Goal: Transaction & Acquisition: Purchase product/service

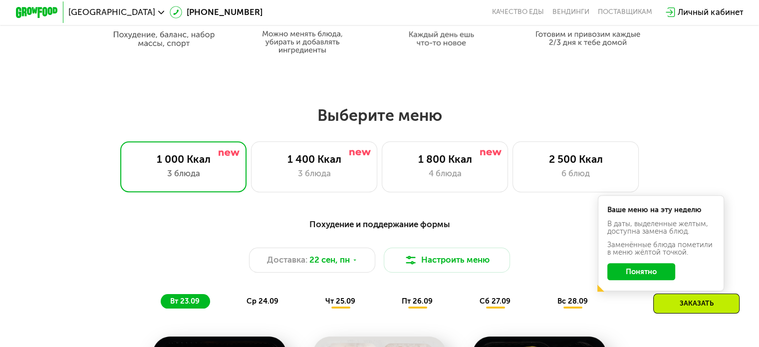
scroll to position [599, 0]
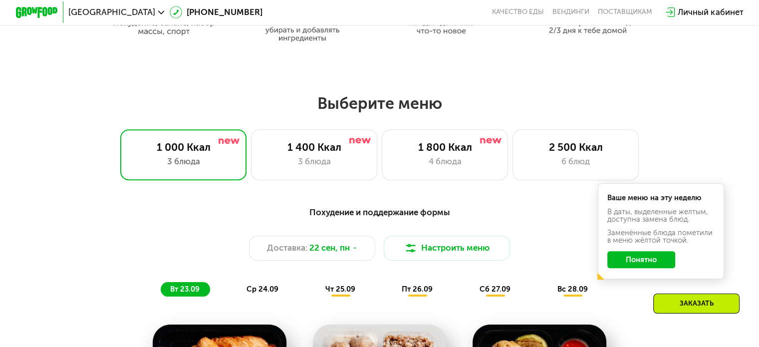
click at [653, 265] on button "Понятно" at bounding box center [641, 259] width 68 height 17
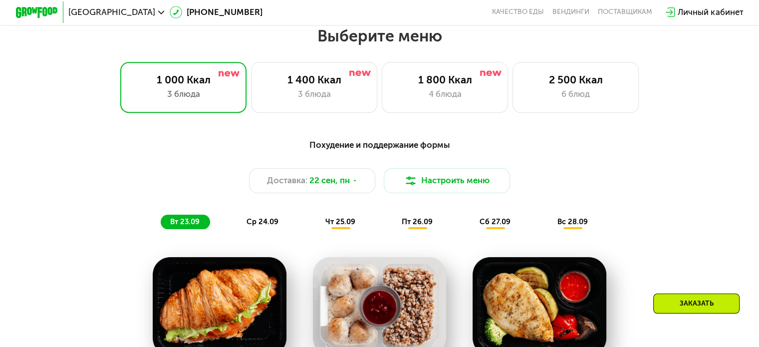
scroll to position [649, 0]
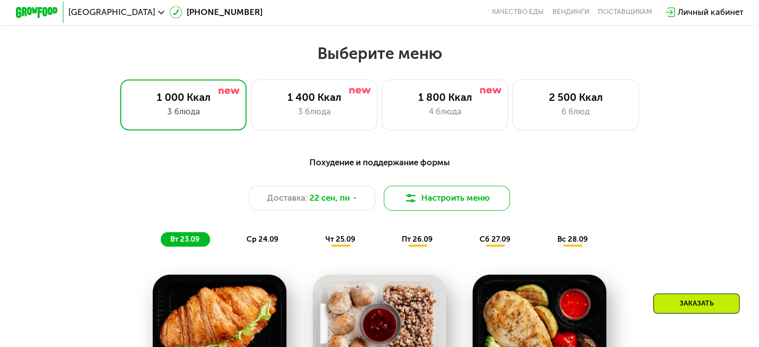
click at [421, 204] on button "Настроить меню" at bounding box center [447, 198] width 127 height 25
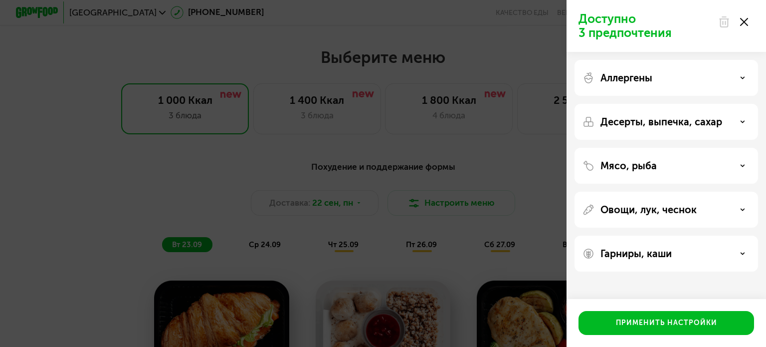
click at [742, 20] on use at bounding box center [744, 22] width 8 height 8
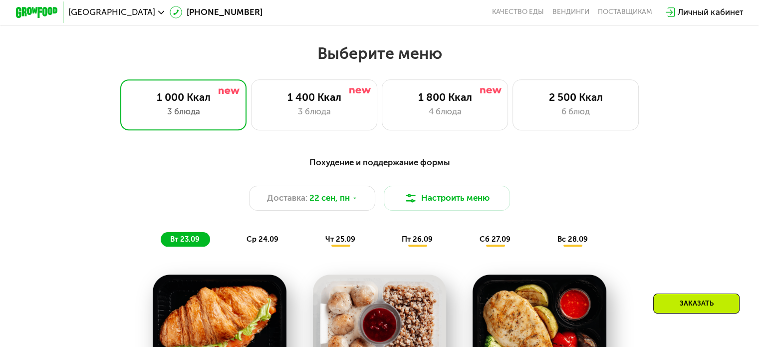
click at [411, 247] on div "пт 26.09" at bounding box center [417, 239] width 51 height 15
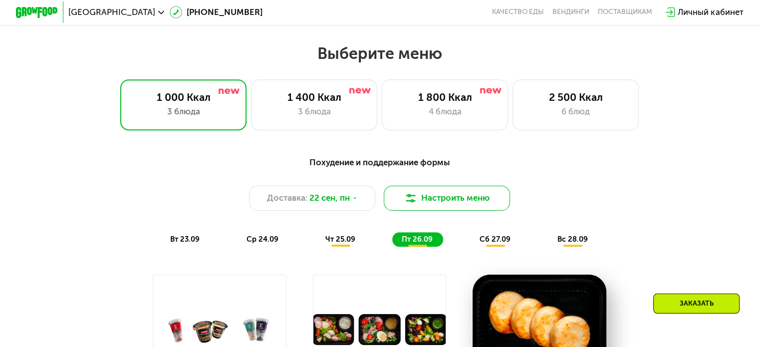
click at [430, 208] on button "Настроить меню" at bounding box center [447, 198] width 127 height 25
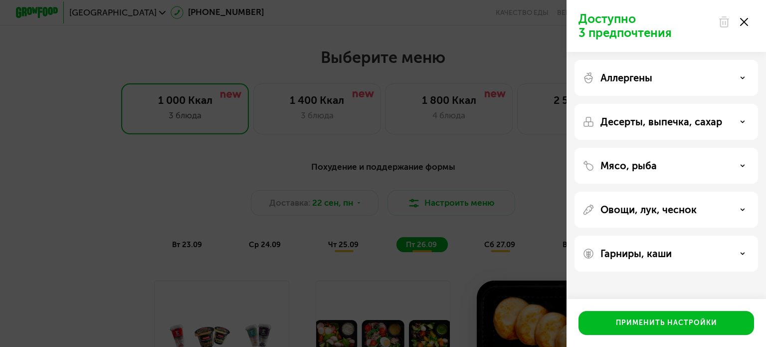
click at [624, 87] on div "Аллергены" at bounding box center [667, 78] width 184 height 36
click at [621, 75] on p "Аллергены" at bounding box center [627, 78] width 52 height 12
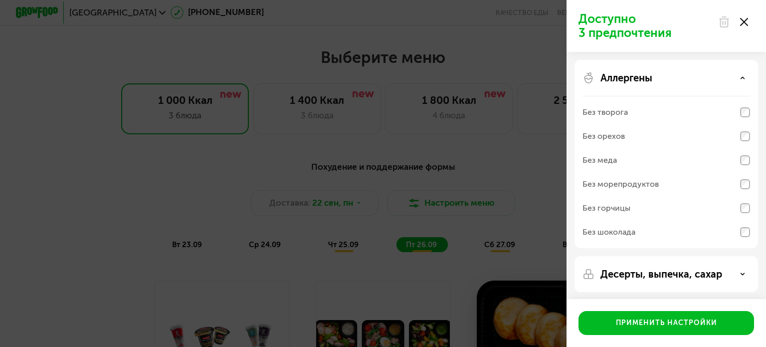
click at [607, 114] on div "Без творога" at bounding box center [605, 112] width 45 height 12
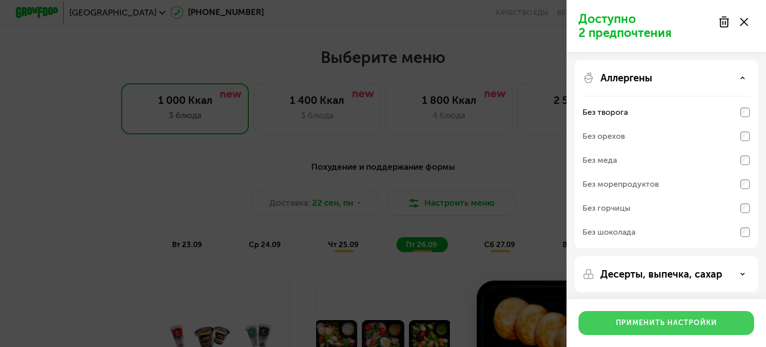
click at [604, 315] on button "Применить настройки" at bounding box center [667, 323] width 176 height 24
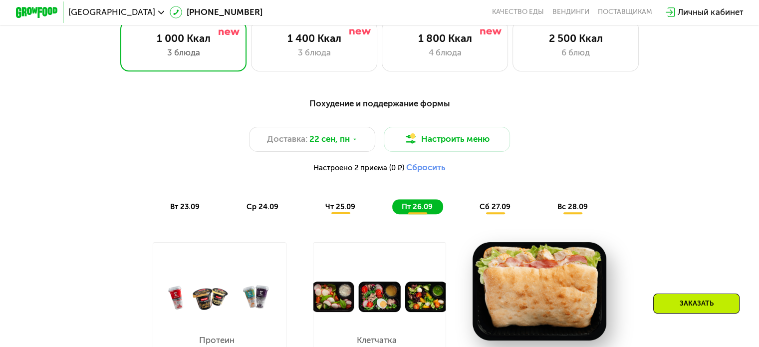
scroll to position [599, 0]
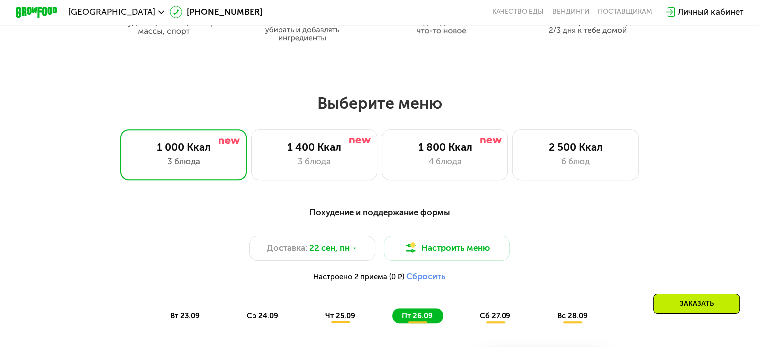
click at [434, 280] on button "Сбросить" at bounding box center [425, 276] width 39 height 10
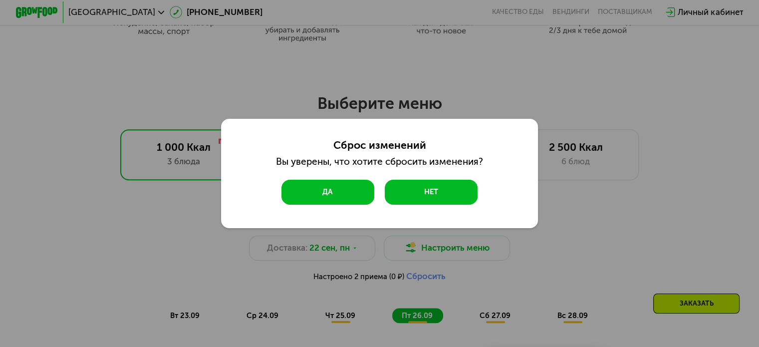
click at [351, 194] on button "Да" at bounding box center [327, 192] width 93 height 25
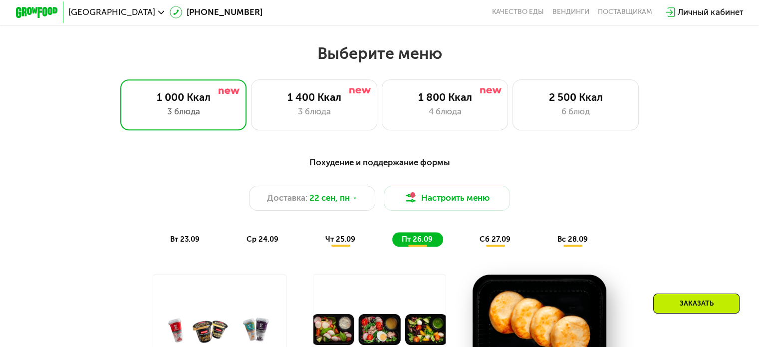
scroll to position [699, 0]
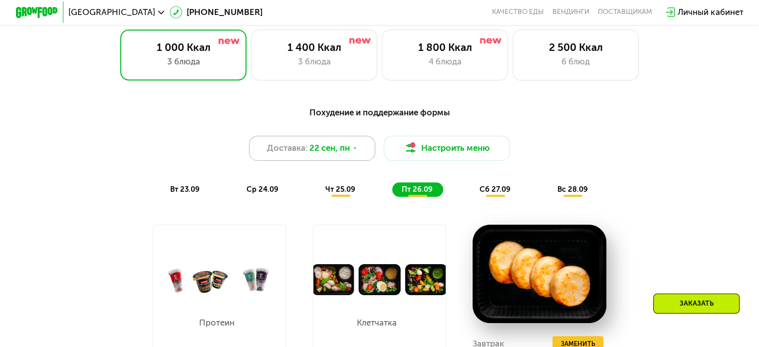
click at [326, 154] on span "22 сен, пн" at bounding box center [329, 148] width 40 height 12
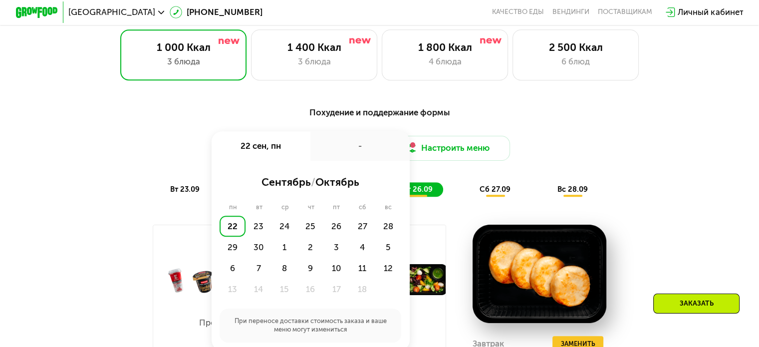
click at [336, 154] on div "-" at bounding box center [359, 145] width 99 height 29
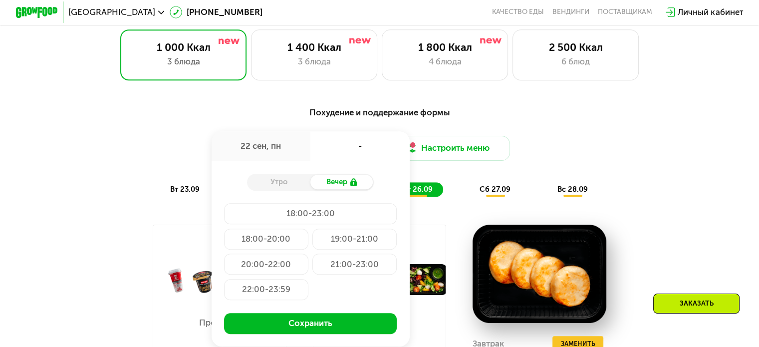
click at [284, 190] on div "Утро" at bounding box center [278, 182] width 63 height 15
click at [289, 187] on div "Утро" at bounding box center [278, 182] width 63 height 15
click at [285, 186] on div "Утро" at bounding box center [278, 182] width 63 height 15
click at [288, 187] on div "Утро" at bounding box center [278, 182] width 63 height 15
click at [282, 184] on div "Утро" at bounding box center [278, 182] width 63 height 15
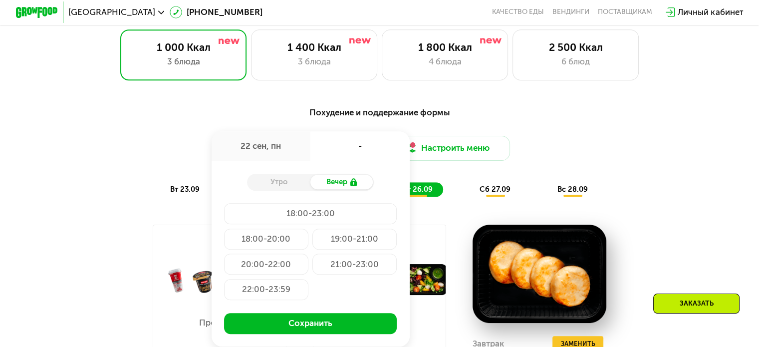
click at [589, 161] on div "Доставка: 22 сен, пн 22 сен, пн - Утро Вечер 18:00-23:00 18:00-20:00 19:00-21:0…" at bounding box center [379, 148] width 624 height 25
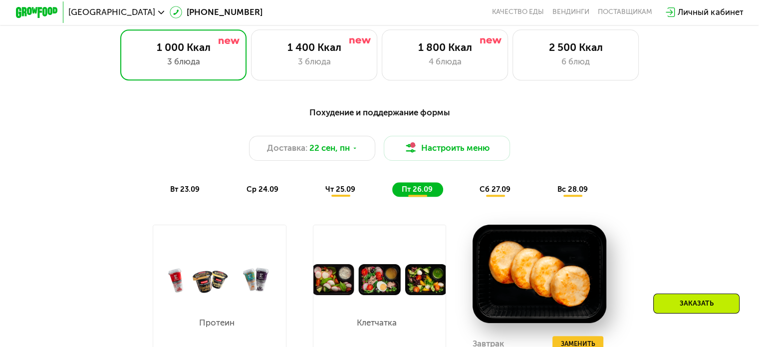
click at [504, 193] on span "сб 27.09" at bounding box center [494, 189] width 31 height 9
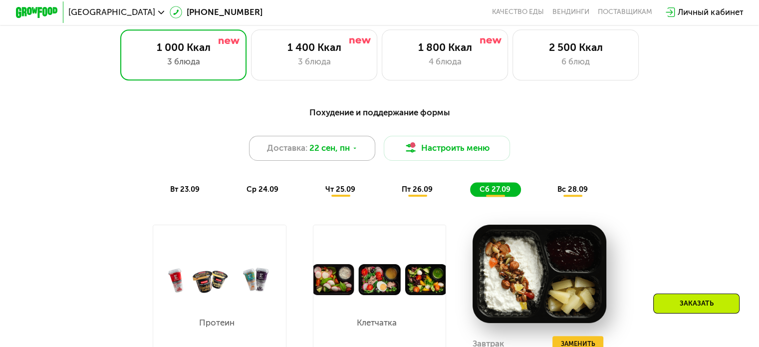
click at [343, 149] on span "22 сен, пн" at bounding box center [329, 148] width 40 height 12
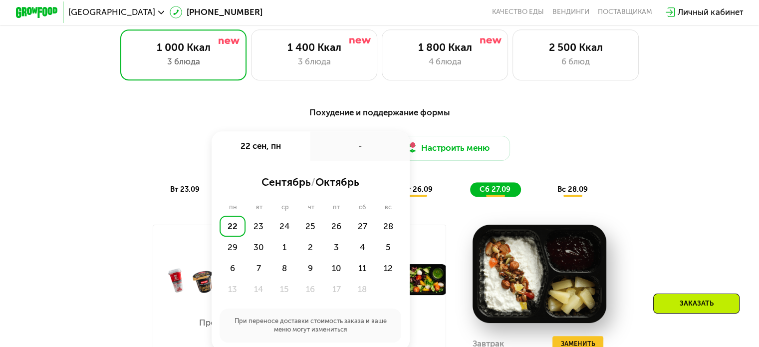
drag, startPoint x: 564, startPoint y: 126, endPoint x: 471, endPoint y: 197, distance: 116.9
click at [564, 127] on div "Похудение и поддержание формы Доставка: 22 сен, пн 22 сен, пн - сентябрь / октя…" at bounding box center [379, 151] width 624 height 91
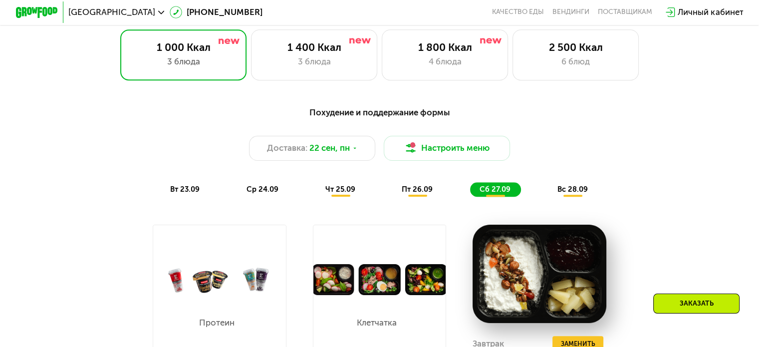
click at [496, 197] on div "сб 27.09" at bounding box center [495, 189] width 51 height 15
click at [490, 189] on div "сб 27.09" at bounding box center [495, 189] width 51 height 15
click at [304, 154] on span "Доставка:" at bounding box center [287, 148] width 40 height 12
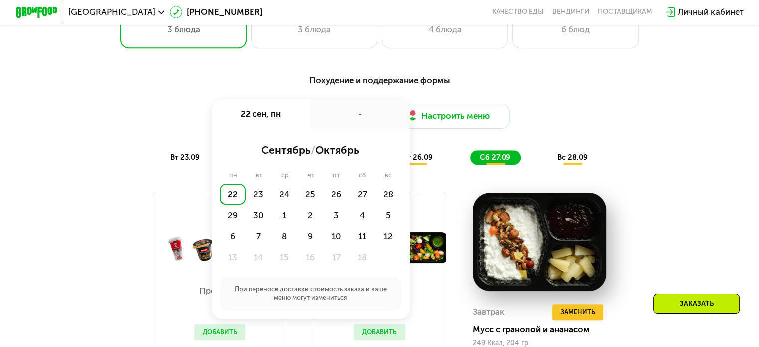
scroll to position [748, 0]
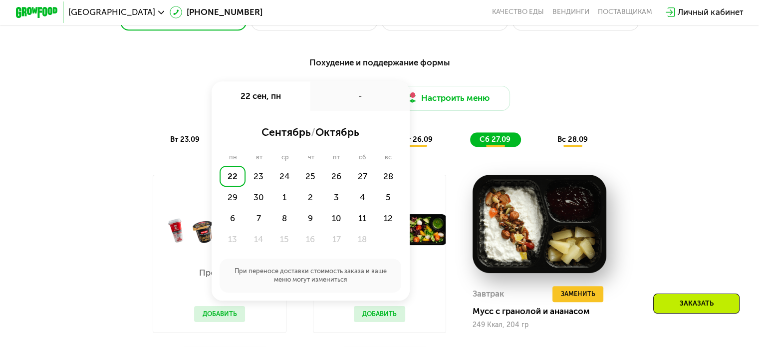
click at [557, 84] on div "Похудение и поддержание формы Доставка: 22 сен, пн 22 сен, пн - сентябрь / октя…" at bounding box center [379, 101] width 624 height 91
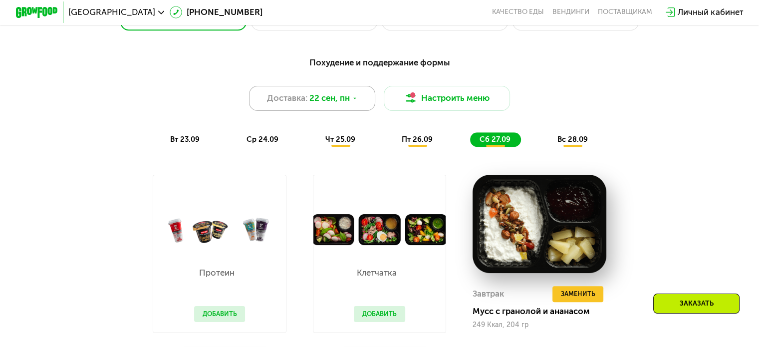
click at [326, 97] on span "22 сен, пн" at bounding box center [329, 98] width 40 height 12
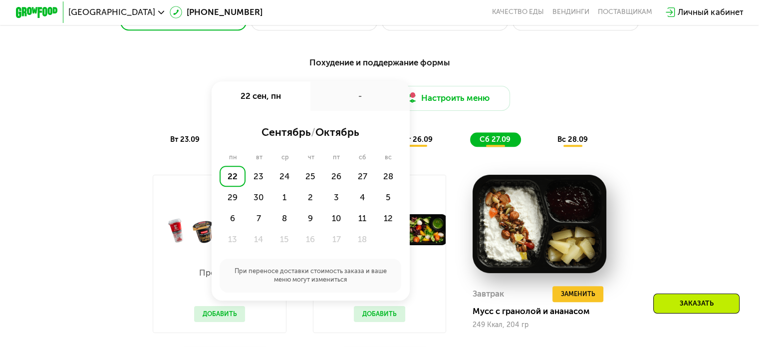
click at [365, 243] on div "18" at bounding box center [362, 239] width 26 height 21
click at [257, 182] on div "23" at bounding box center [258, 176] width 26 height 21
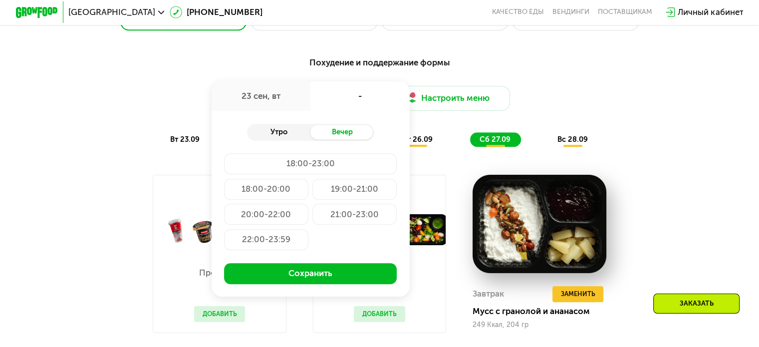
click at [276, 135] on div "Утро" at bounding box center [278, 132] width 63 height 15
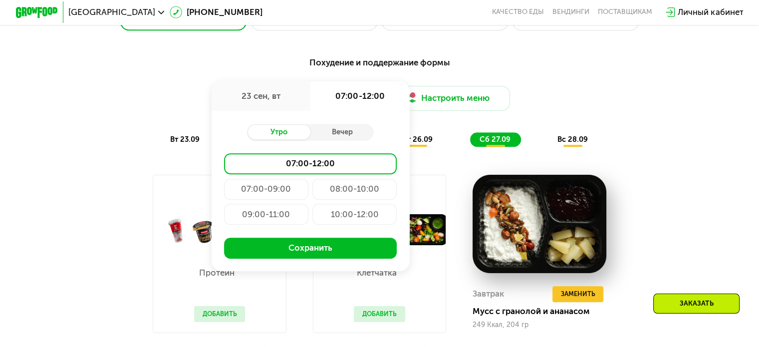
click at [498, 66] on div "Похудение и поддержание формы" at bounding box center [379, 62] width 624 height 13
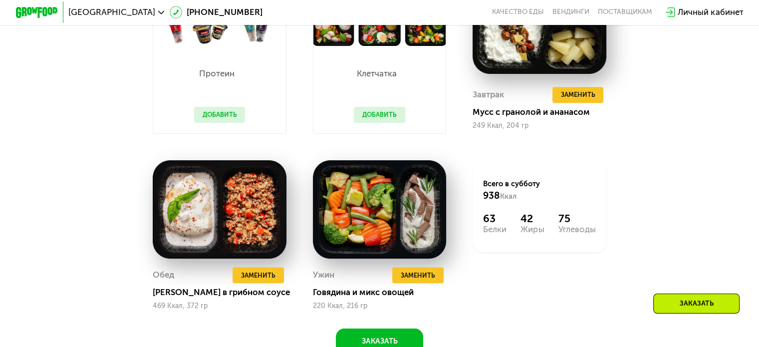
scroll to position [948, 0]
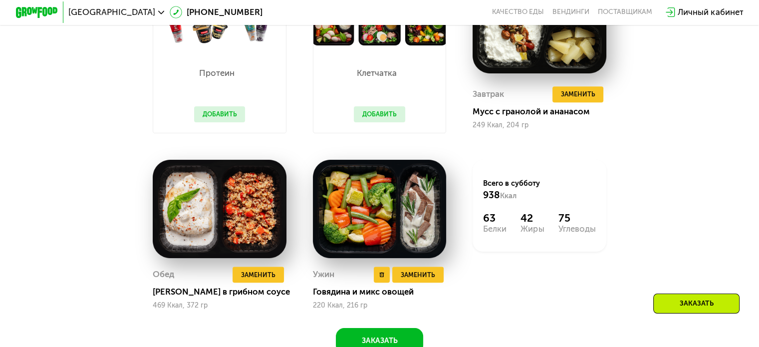
click at [377, 213] on img at bounding box center [380, 209] width 134 height 98
click at [361, 297] on div "Говядина и микс овощей" at bounding box center [384, 291] width 142 height 10
click at [386, 230] on img at bounding box center [380, 209] width 134 height 98
click at [331, 282] on div "Ужин" at bounding box center [323, 274] width 21 height 16
click at [310, 287] on div "Ужин Удалить Ужин Заменить Заменить Ужин Говядина и микс овощей 220 Ккал, 216 гр" at bounding box center [379, 234] width 160 height 176
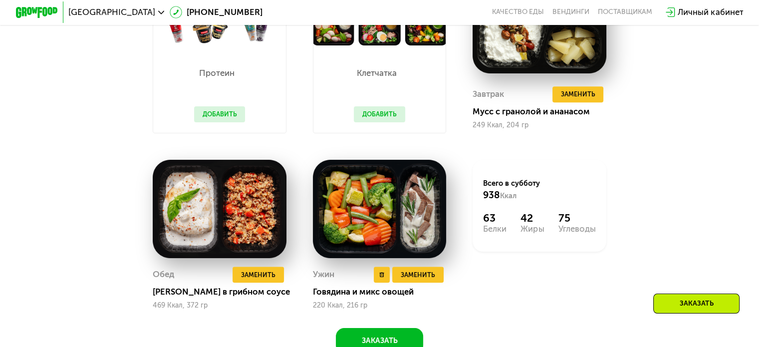
click at [379, 183] on img at bounding box center [380, 209] width 134 height 98
click at [410, 203] on img at bounding box center [380, 209] width 134 height 98
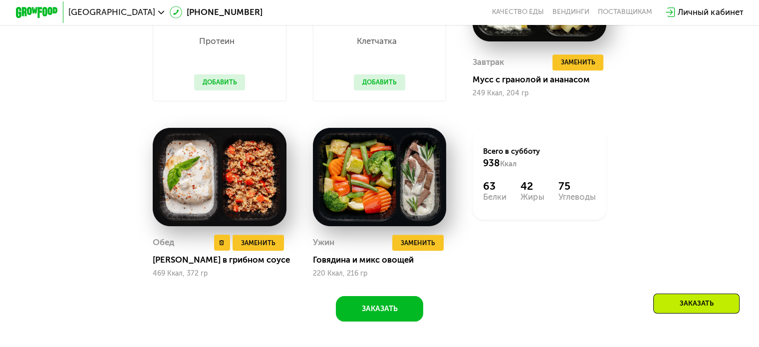
scroll to position [998, 0]
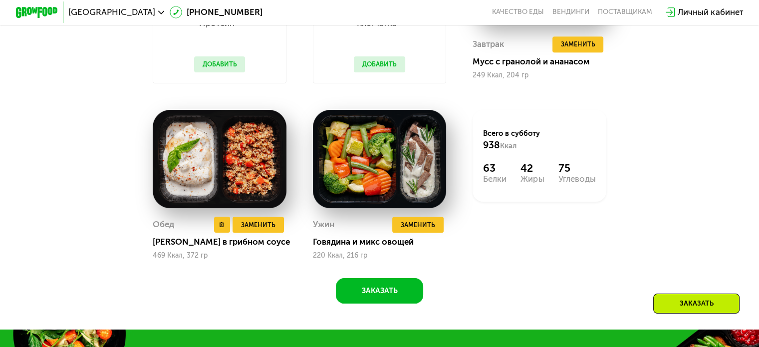
click at [220, 161] on img at bounding box center [220, 159] width 134 height 98
click at [265, 163] on img at bounding box center [220, 159] width 134 height 98
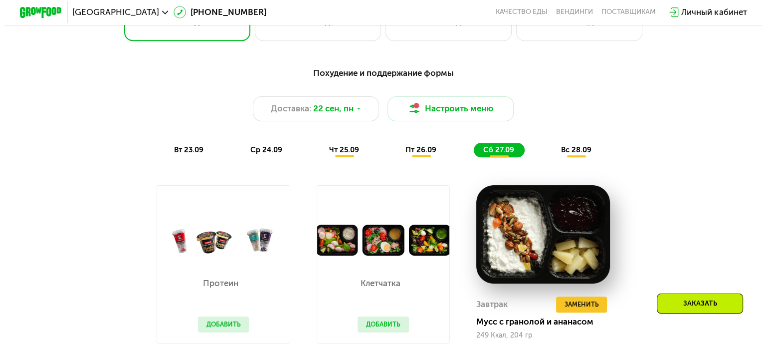
scroll to position [699, 0]
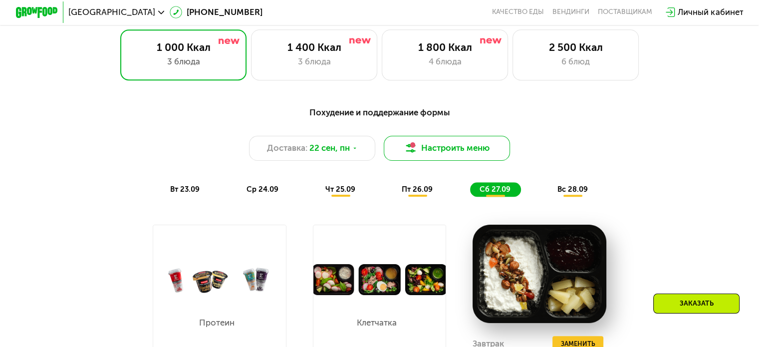
click at [480, 149] on button "Настроить меню" at bounding box center [447, 148] width 127 height 25
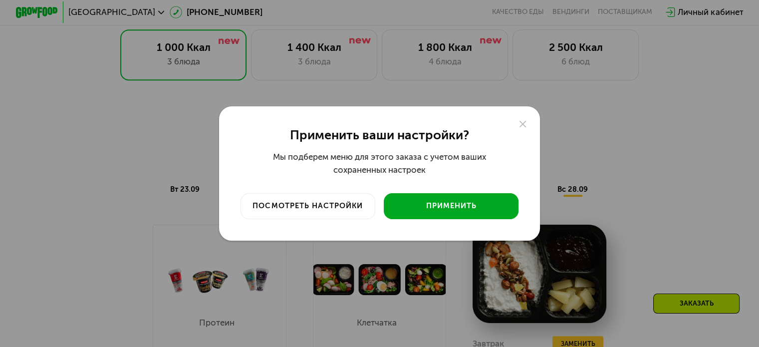
click at [449, 212] on button "Применить" at bounding box center [451, 206] width 135 height 26
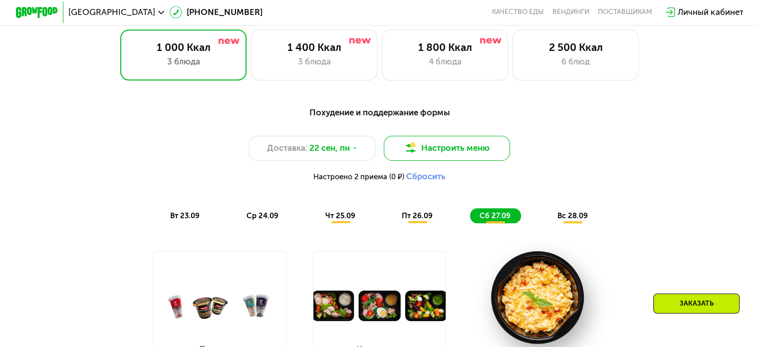
click at [479, 147] on button "Настроить меню" at bounding box center [447, 148] width 127 height 25
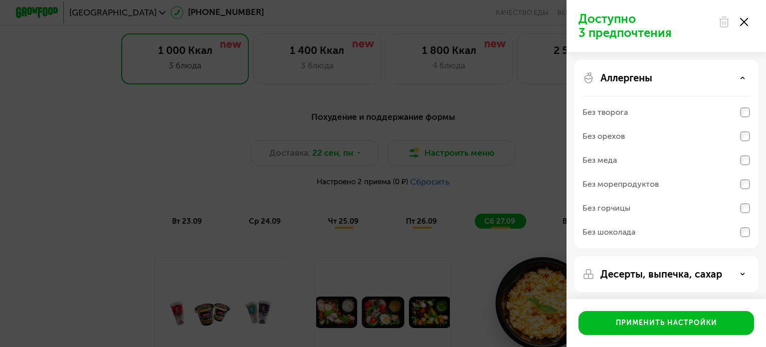
click at [728, 69] on div "Аллергены Без творога Без орехов Без меда Без морепродуктов Без горчицы Без шок…" at bounding box center [667, 154] width 184 height 188
click at [736, 80] on div "Аллергены" at bounding box center [667, 78] width 168 height 12
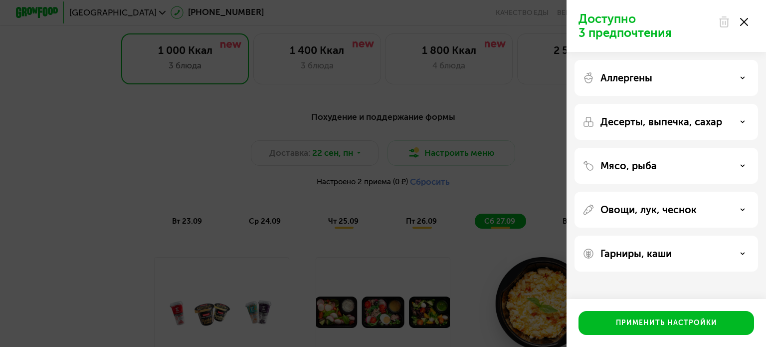
click at [643, 80] on p "Аллергены" at bounding box center [627, 78] width 52 height 12
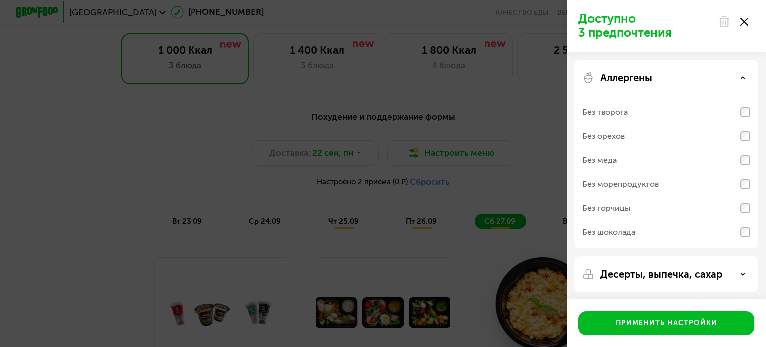
click at [646, 161] on div "Без меда" at bounding box center [667, 160] width 168 height 24
click at [651, 281] on div "Десерты, выпечка, сахар" at bounding box center [667, 274] width 184 height 36
click at [654, 268] on p "Десерты, выпечка, сахар" at bounding box center [662, 274] width 122 height 12
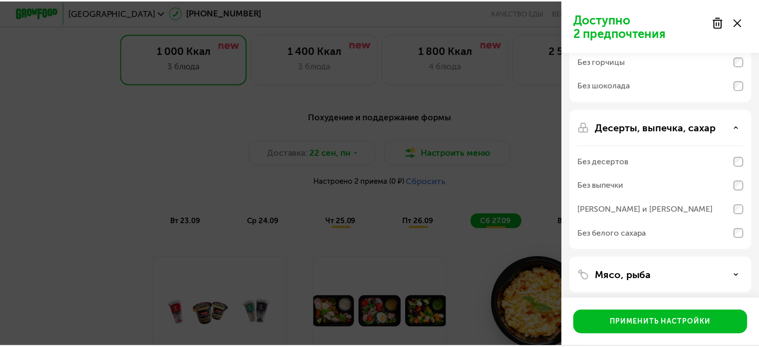
scroll to position [150, 0]
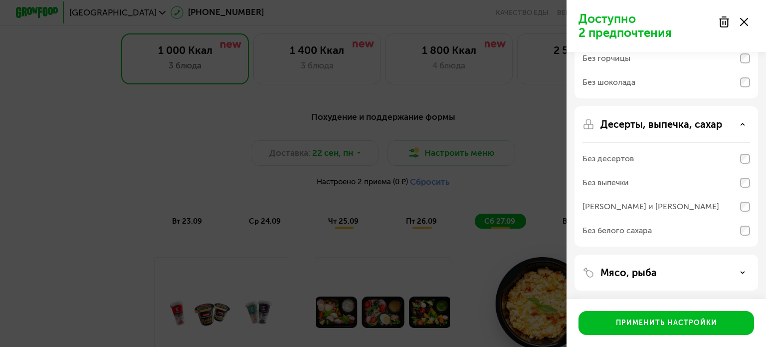
click at [631, 231] on div "Без белого сахара" at bounding box center [617, 231] width 69 height 12
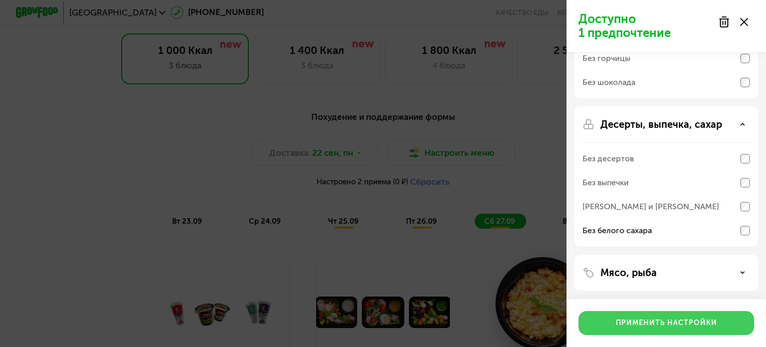
click at [668, 327] on div "Применить настройки" at bounding box center [666, 323] width 101 height 10
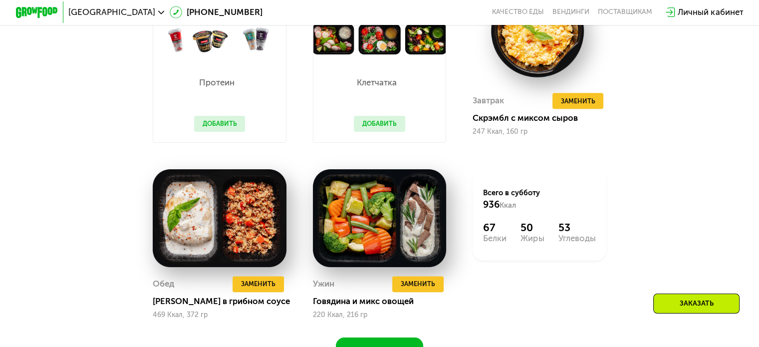
scroll to position [948, 0]
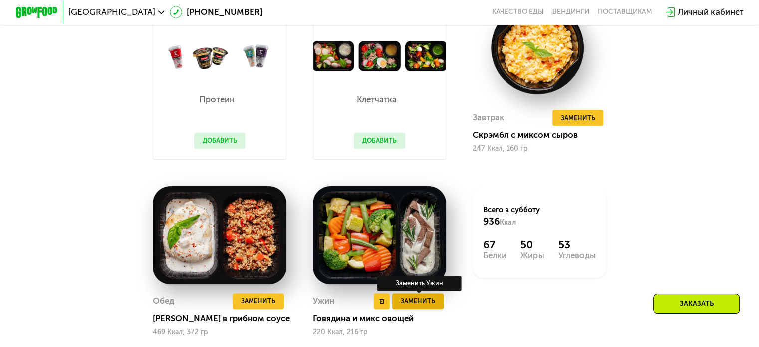
click at [418, 306] on span "Заменить" at bounding box center [418, 300] width 34 height 10
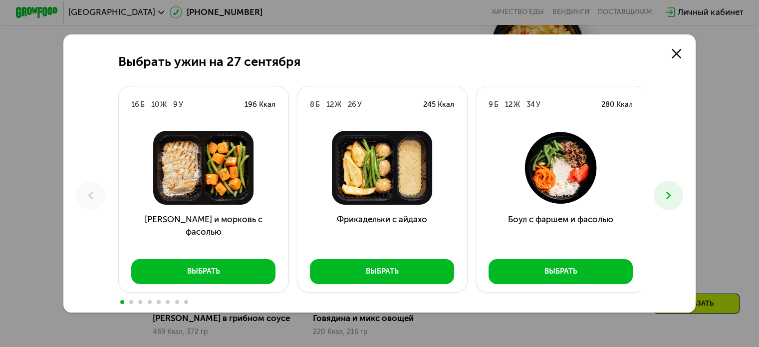
click at [674, 195] on icon at bounding box center [668, 195] width 12 height 12
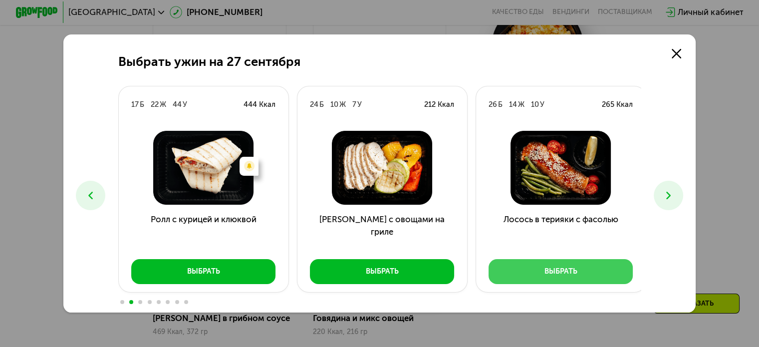
click at [563, 272] on div "Выбрать" at bounding box center [560, 271] width 33 height 10
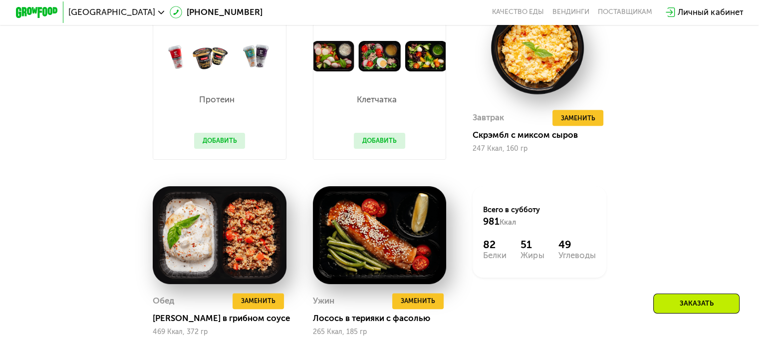
click at [234, 147] on button "Добавить" at bounding box center [219, 141] width 51 height 16
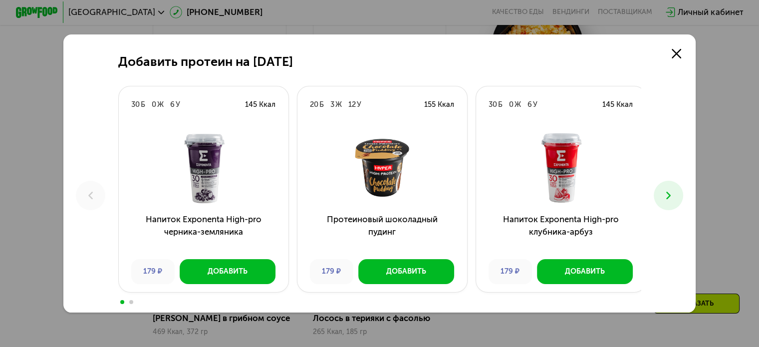
click at [667, 195] on icon at bounding box center [668, 195] width 12 height 12
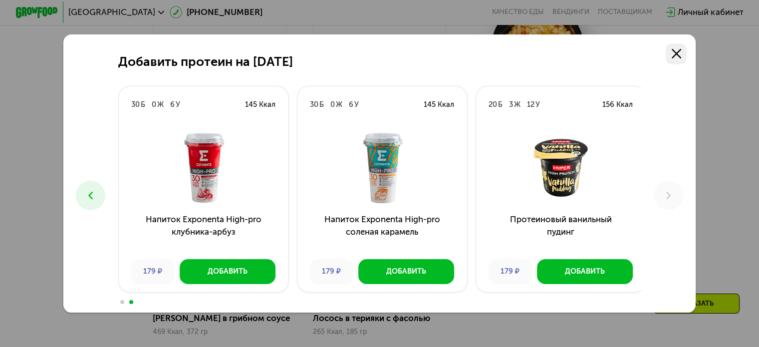
click at [676, 57] on icon at bounding box center [676, 53] width 9 height 9
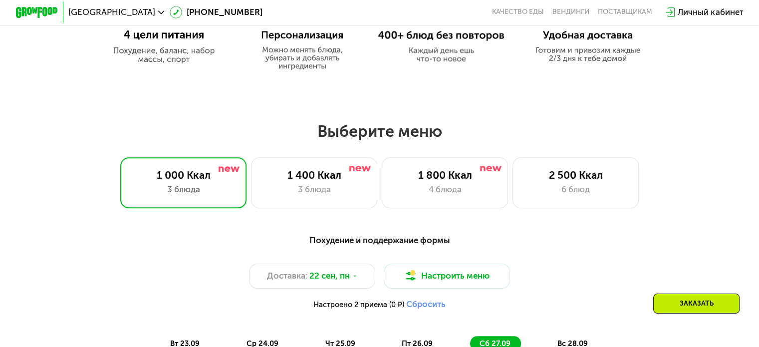
scroll to position [549, 0]
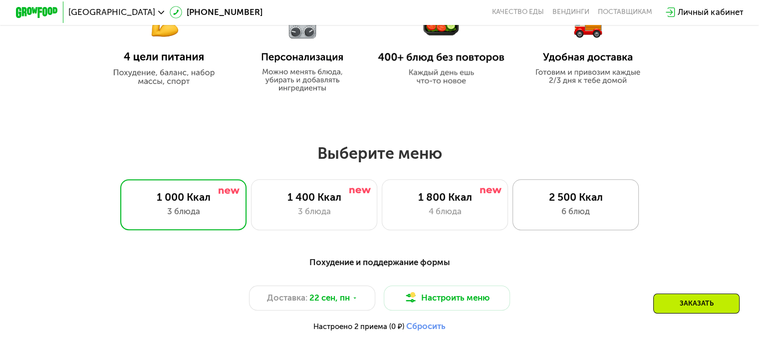
click at [575, 195] on div "2 500 Ккал" at bounding box center [575, 197] width 104 height 12
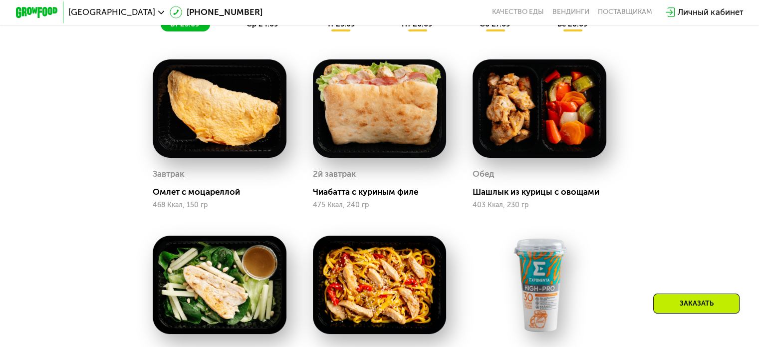
scroll to position [848, 0]
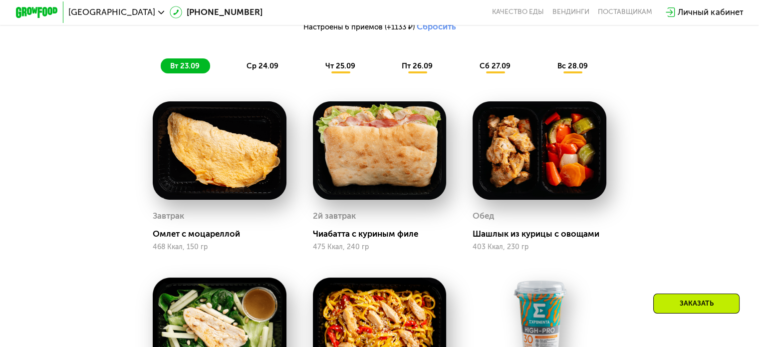
drag, startPoint x: 341, startPoint y: 67, endPoint x: 349, endPoint y: 69, distance: 8.2
click at [341, 67] on span "чт 25.09" at bounding box center [340, 65] width 30 height 9
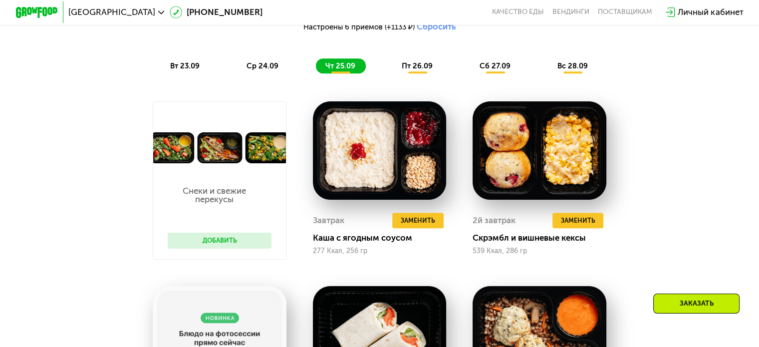
click at [212, 248] on button "Добавить" at bounding box center [220, 241] width 104 height 16
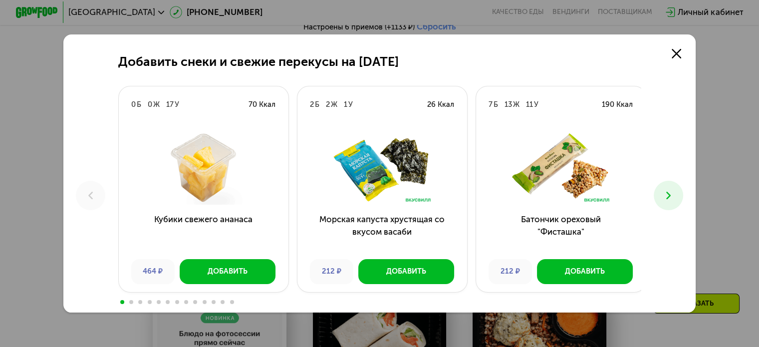
click at [675, 197] on icon at bounding box center [668, 195] width 12 height 12
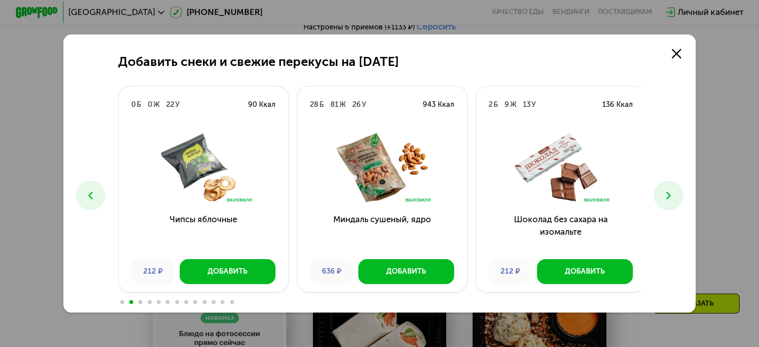
click at [661, 195] on button at bounding box center [668, 195] width 29 height 29
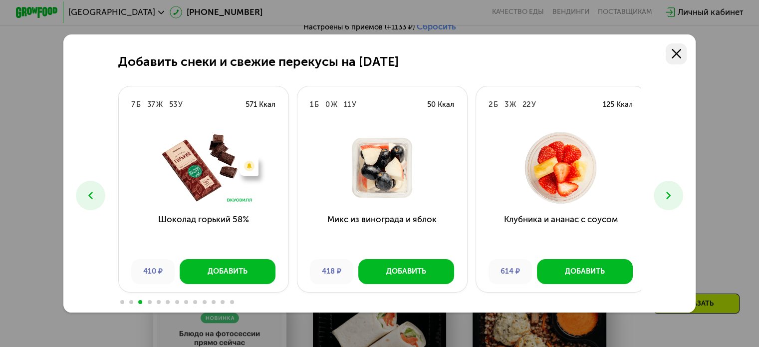
click at [680, 57] on icon at bounding box center [676, 53] width 9 height 9
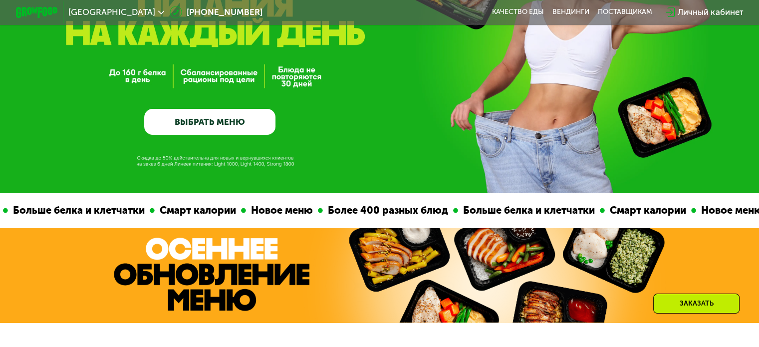
scroll to position [0, 0]
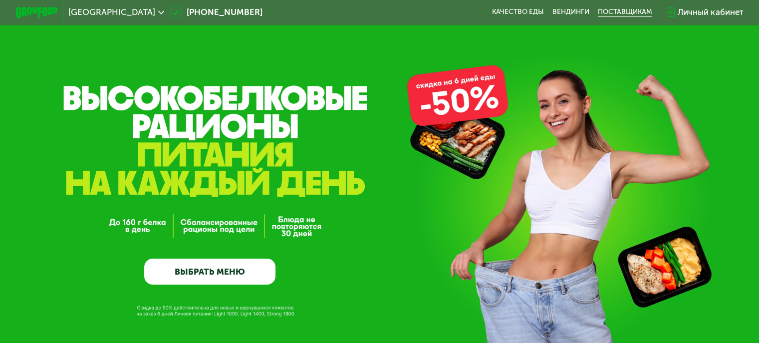
click at [617, 13] on div "поставщикам" at bounding box center [625, 12] width 54 height 8
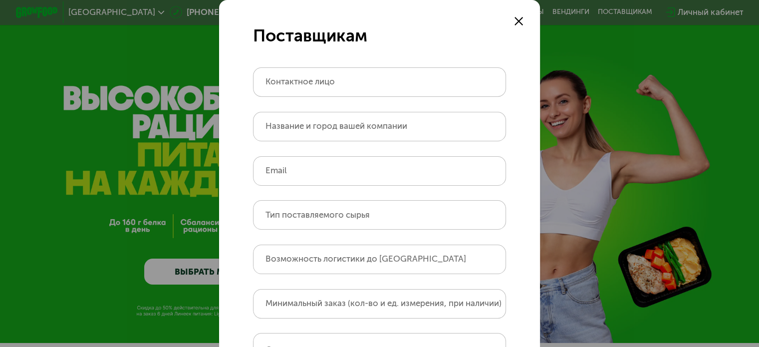
click at [504, 21] on form "Поставщикам Контактное лицо Название и город вашей компании Email Тип поставляе…" at bounding box center [379, 268] width 320 height 537
click at [515, 23] on icon at bounding box center [518, 21] width 8 height 8
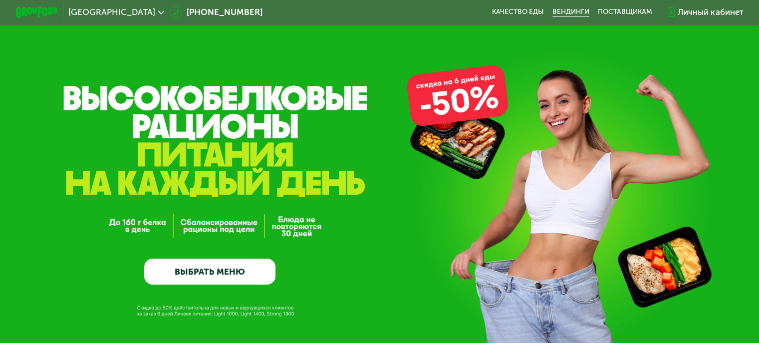
click at [571, 14] on link "Вендинги" at bounding box center [570, 12] width 37 height 8
click at [533, 10] on link "Качество еды" at bounding box center [518, 12] width 52 height 8
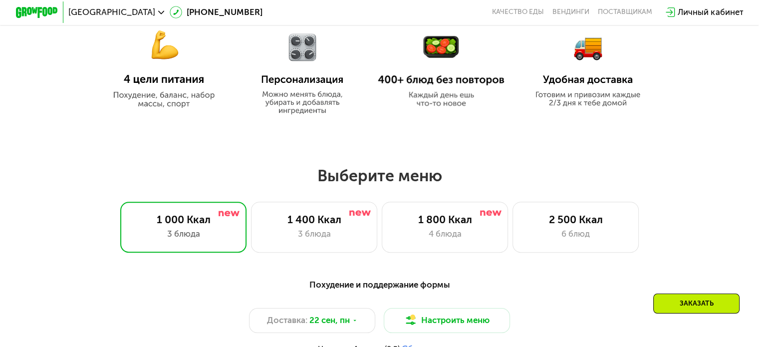
scroll to position [549, 0]
